Goal: Transaction & Acquisition: Purchase product/service

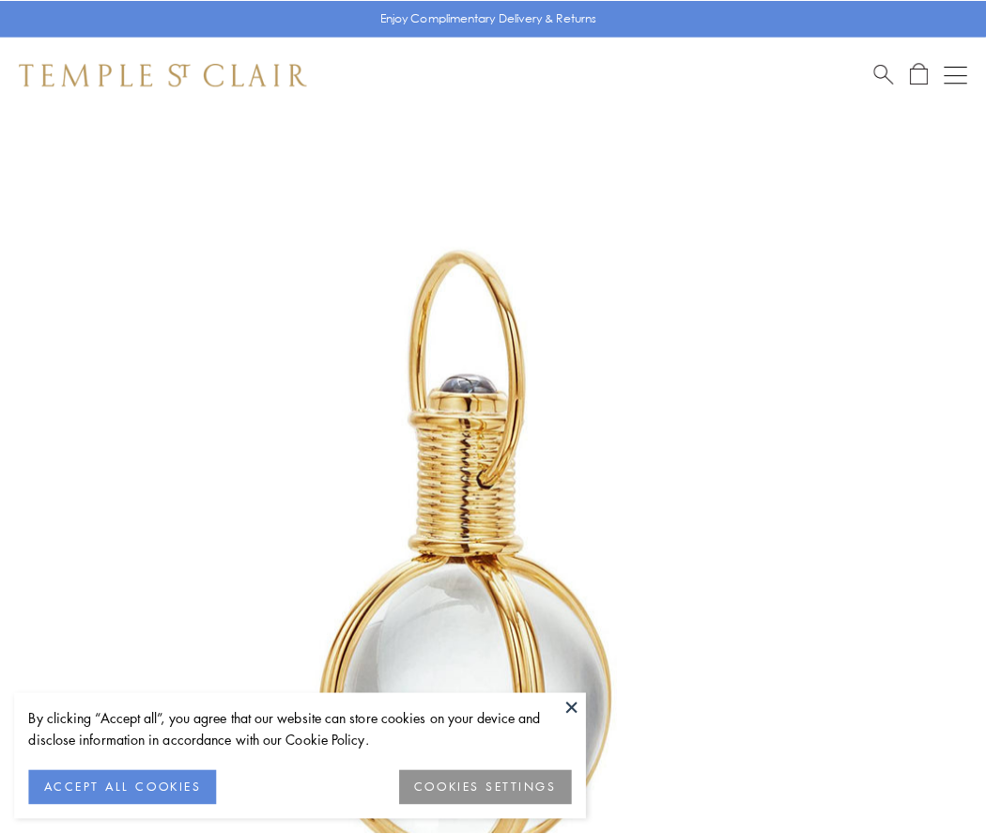
scroll to position [490, 0]
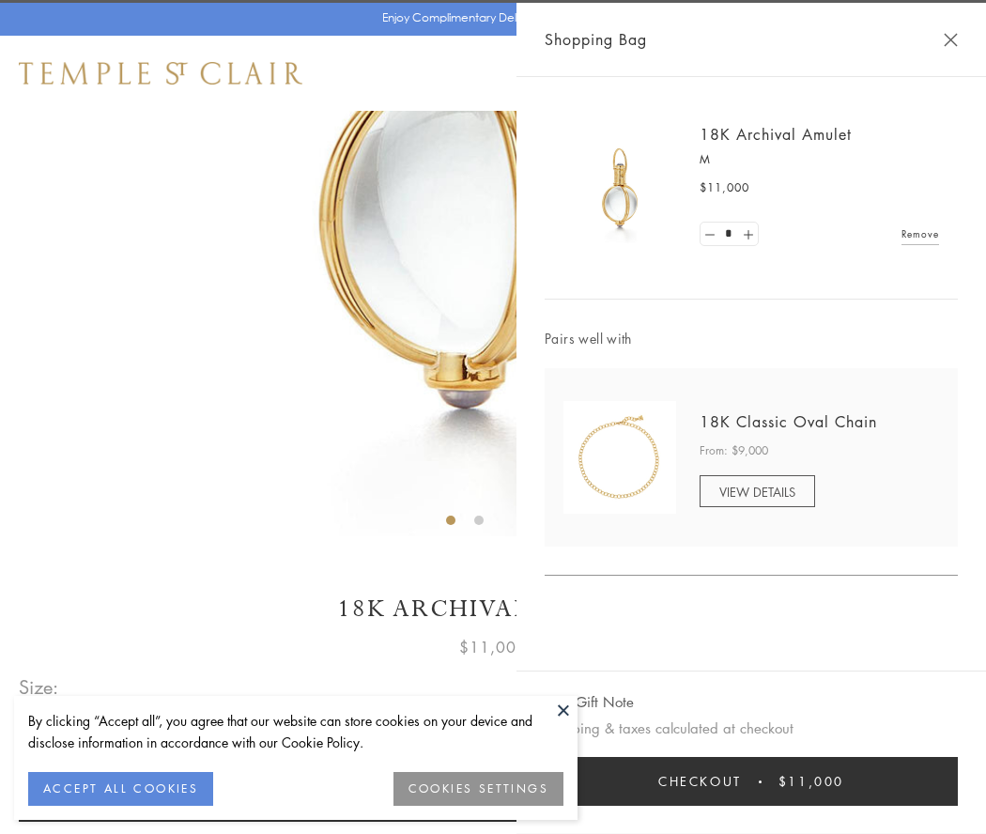
click at [751, 781] on button "Checkout $11,000" at bounding box center [750, 781] width 413 height 49
